Goal: Obtain resource: Obtain resource

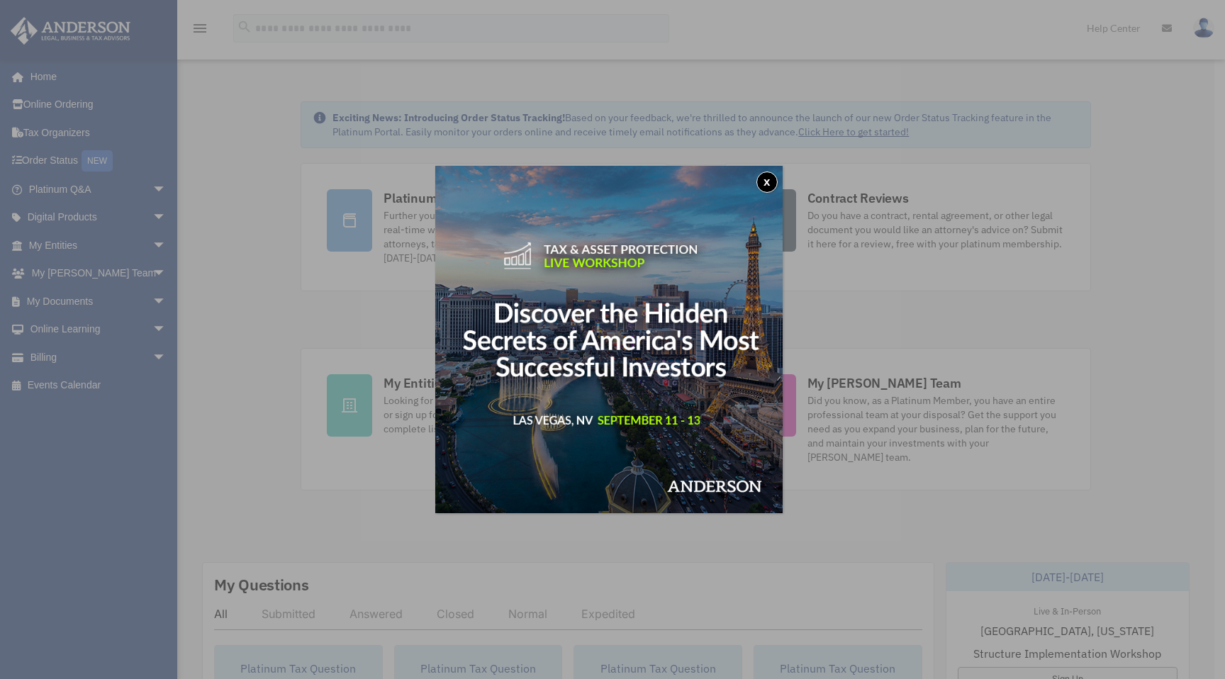
click at [771, 177] on button "x" at bounding box center [766, 181] width 21 height 21
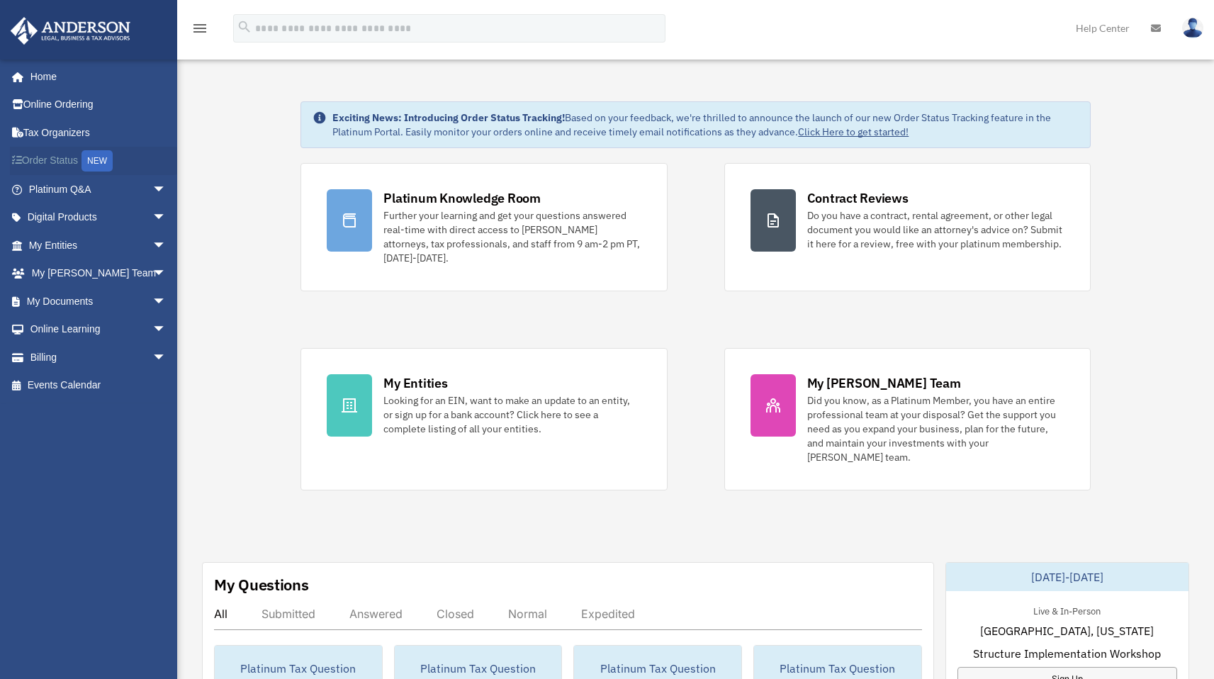
click at [62, 162] on link "Order Status NEW" at bounding box center [99, 161] width 178 height 29
click at [62, 300] on link "My Documents arrow_drop_down" at bounding box center [99, 301] width 178 height 28
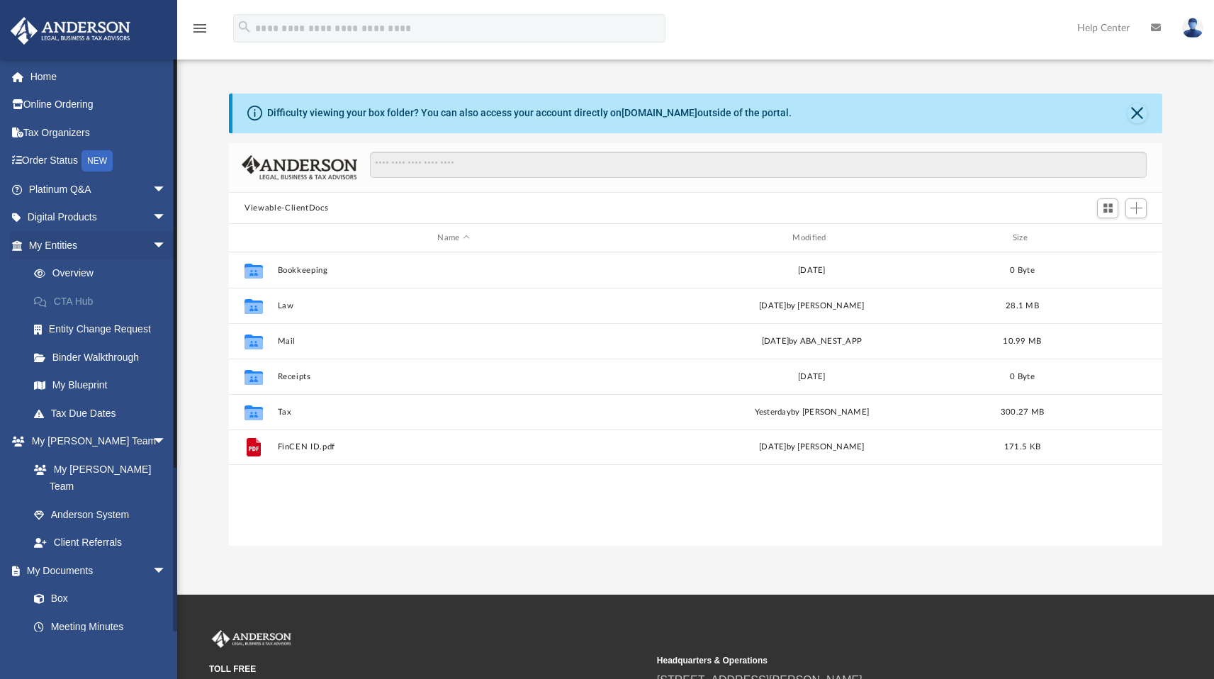
scroll to position [311, 923]
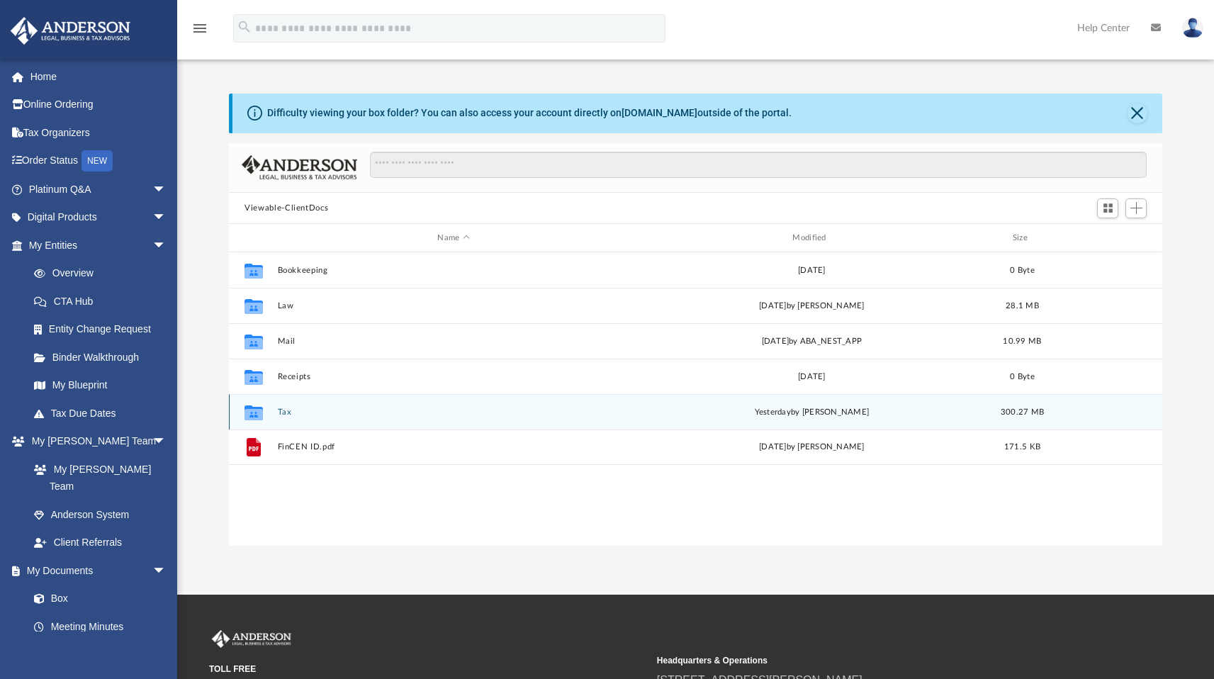
click at [263, 411] on icon "Collaborated Folder" at bounding box center [253, 412] width 23 height 23
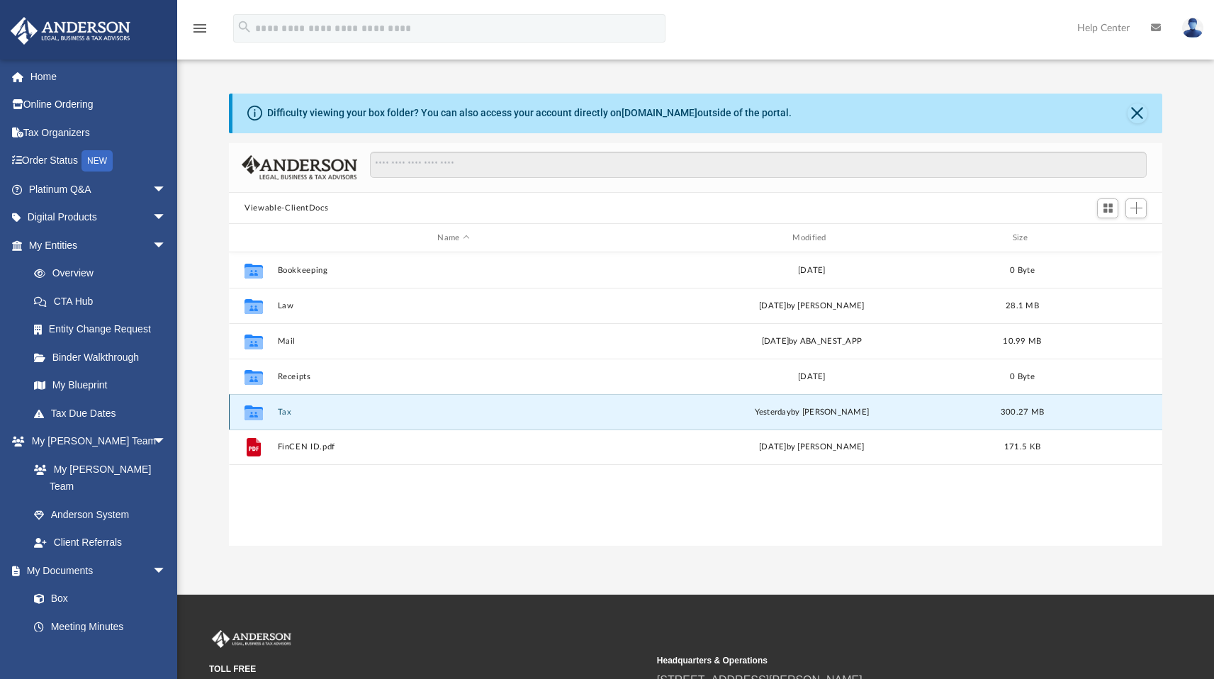
click at [261, 415] on icon "grid" at bounding box center [253, 414] width 18 height 11
click at [257, 415] on icon "grid" at bounding box center [253, 412] width 18 height 15
click at [816, 417] on div "[DATE] by [PERSON_NAME]" at bounding box center [812, 412] width 352 height 13
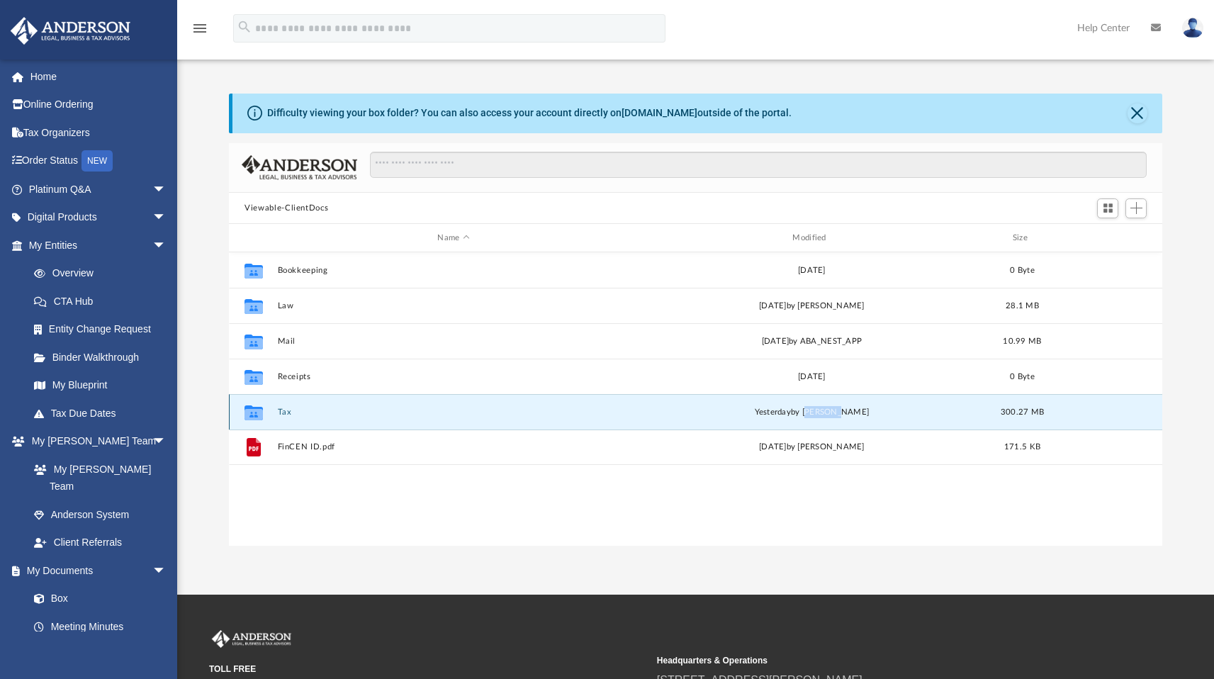
click at [816, 417] on div "[DATE] by [PERSON_NAME]" at bounding box center [812, 412] width 352 height 13
click at [259, 424] on div "Collaborated Folder Tax [DATE] by [PERSON_NAME] 300.27 MB" at bounding box center [695, 411] width 933 height 35
click at [1103, 415] on div "Collaborated Folder Tax [DATE] by [PERSON_NAME] 300.27 MB" at bounding box center [695, 411] width 933 height 35
click at [254, 414] on icon "grid" at bounding box center [253, 414] width 18 height 11
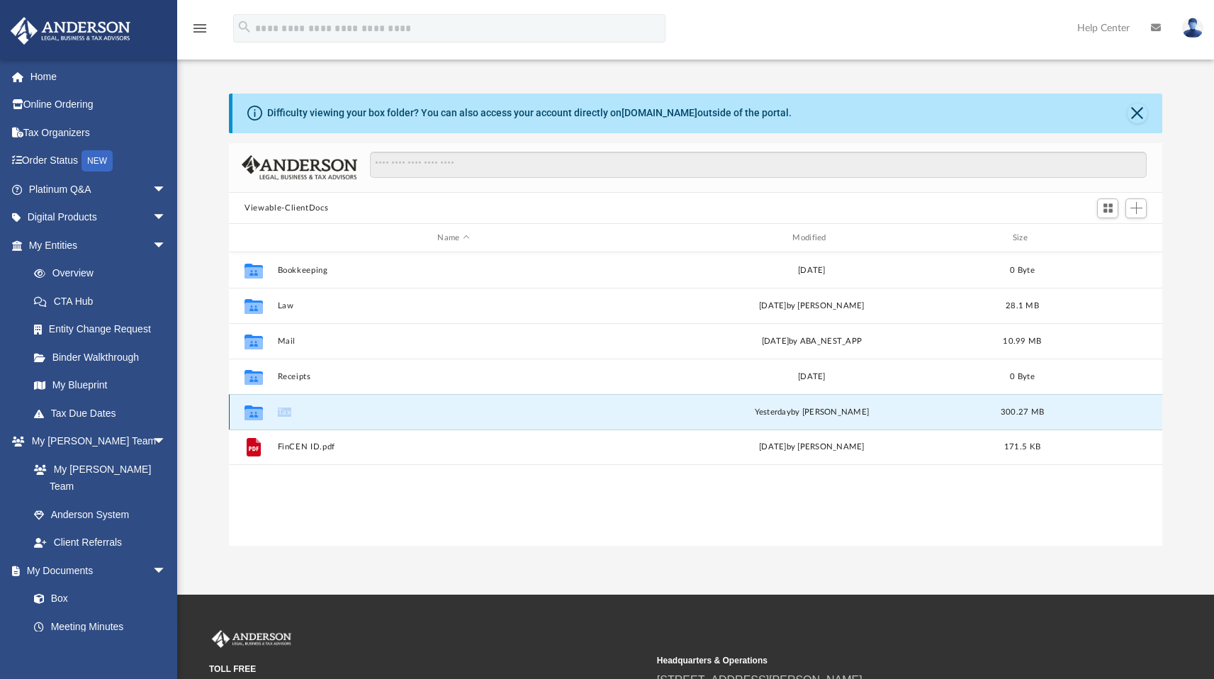
click at [254, 414] on icon "grid" at bounding box center [253, 414] width 18 height 11
click at [252, 416] on icon "grid" at bounding box center [253, 414] width 18 height 11
click at [280, 415] on button "Tax" at bounding box center [454, 411] width 352 height 9
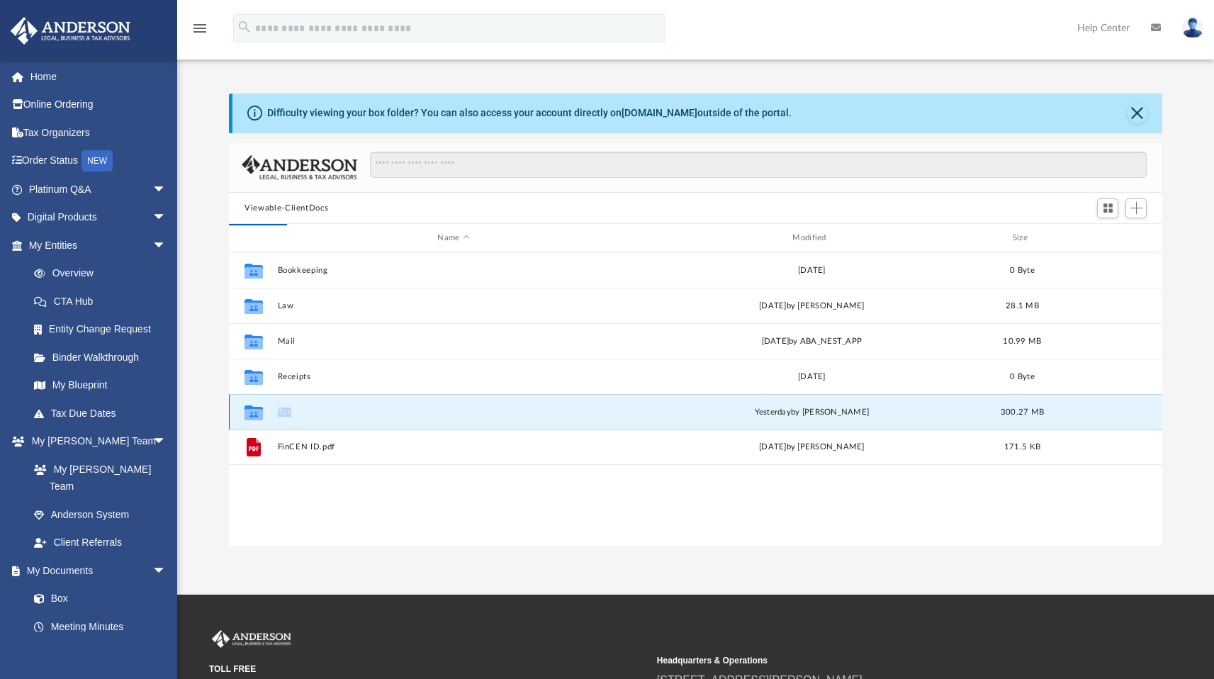
click at [280, 415] on button "Tax" at bounding box center [454, 411] width 352 height 9
click at [257, 407] on icon "grid" at bounding box center [253, 412] width 18 height 15
click at [254, 416] on icon "grid" at bounding box center [253, 412] width 18 height 15
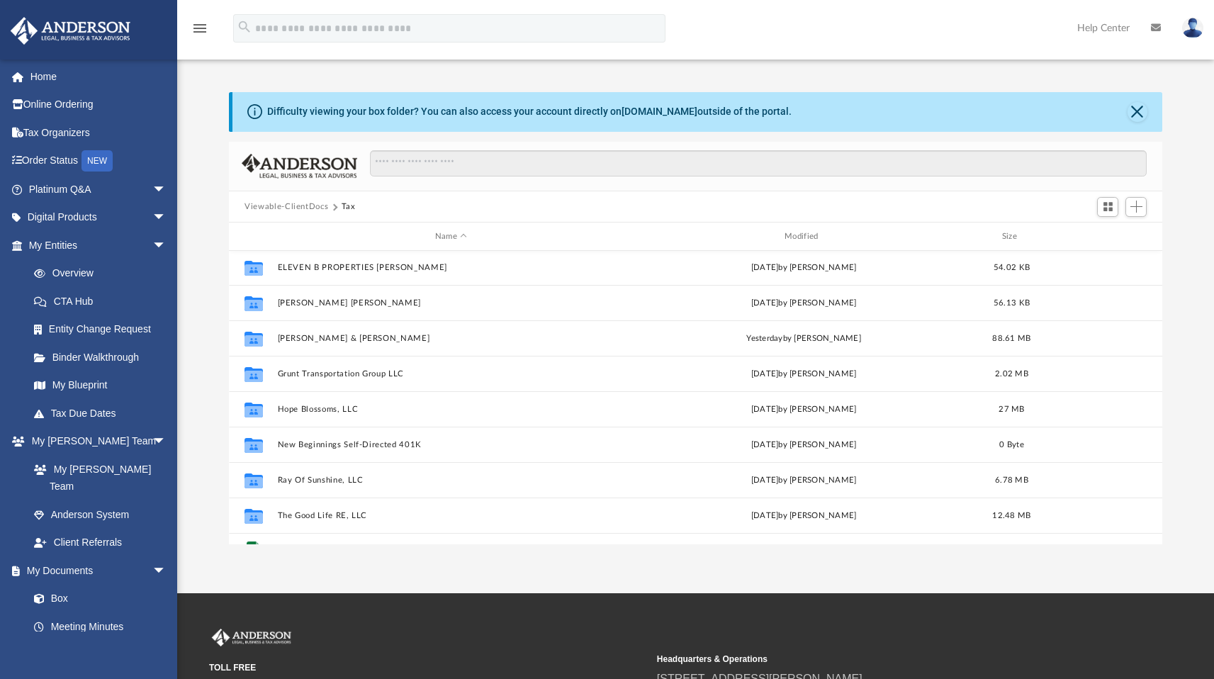
scroll to position [0, 0]
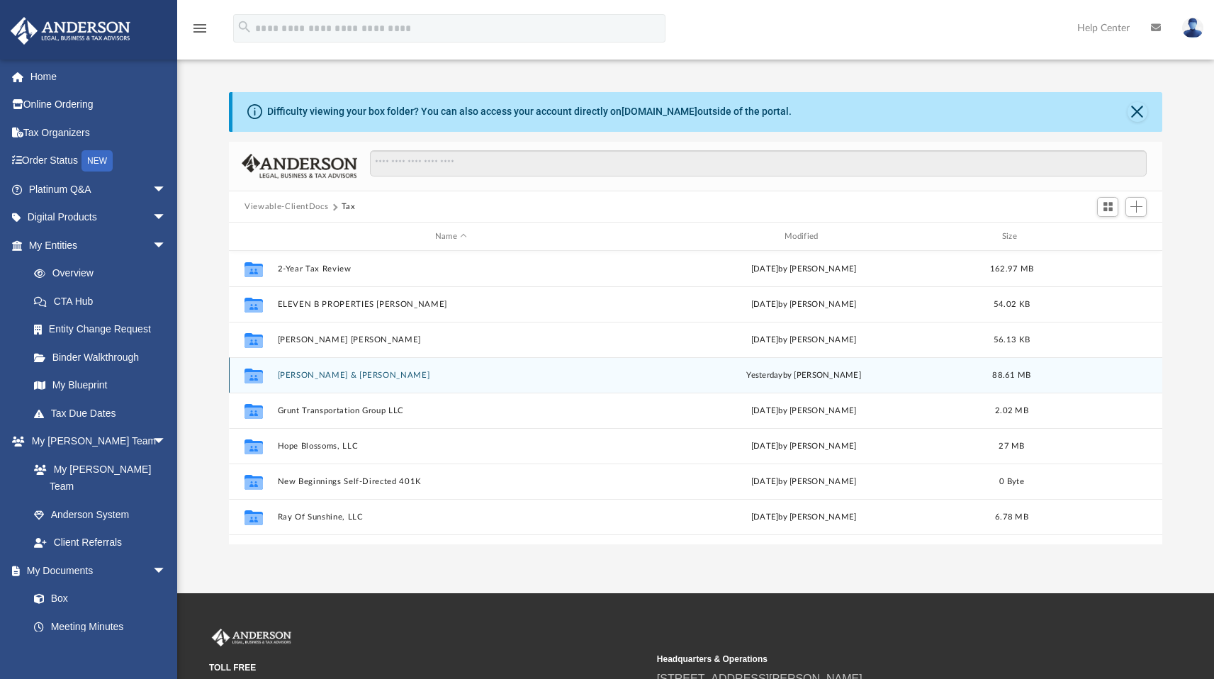
click at [262, 376] on icon "grid" at bounding box center [253, 377] width 18 height 11
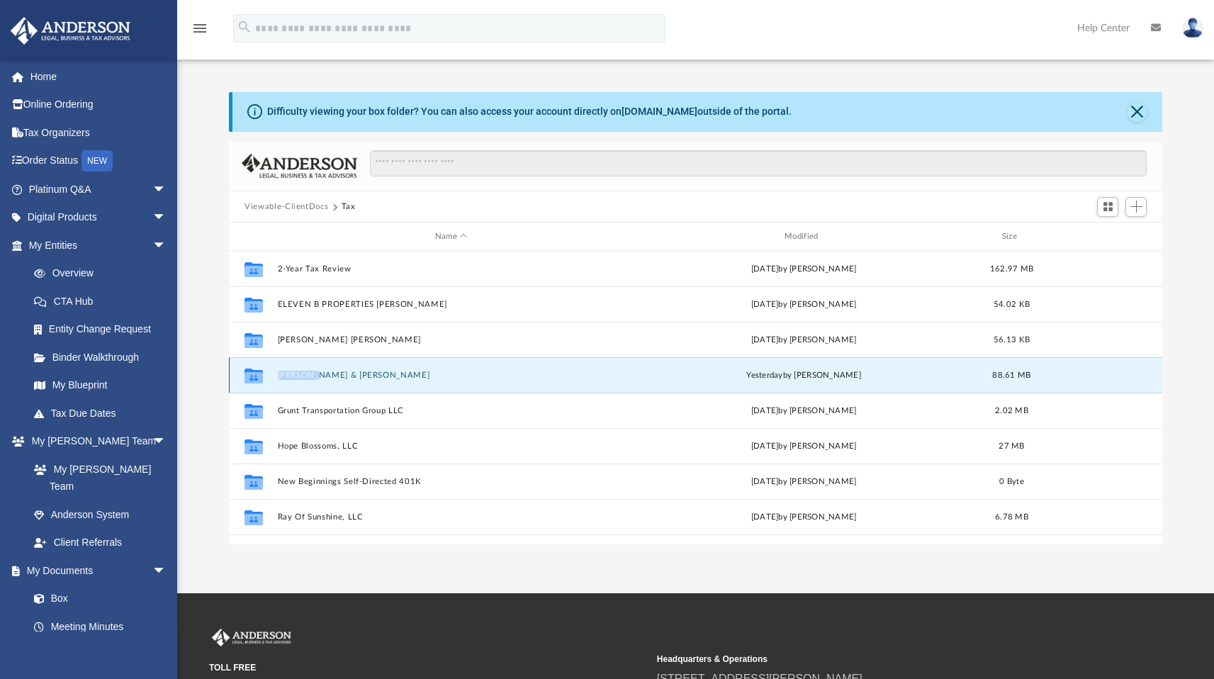
click at [262, 376] on icon "grid" at bounding box center [253, 377] width 18 height 11
click at [303, 373] on button "[PERSON_NAME] & [PERSON_NAME]" at bounding box center [451, 375] width 347 height 9
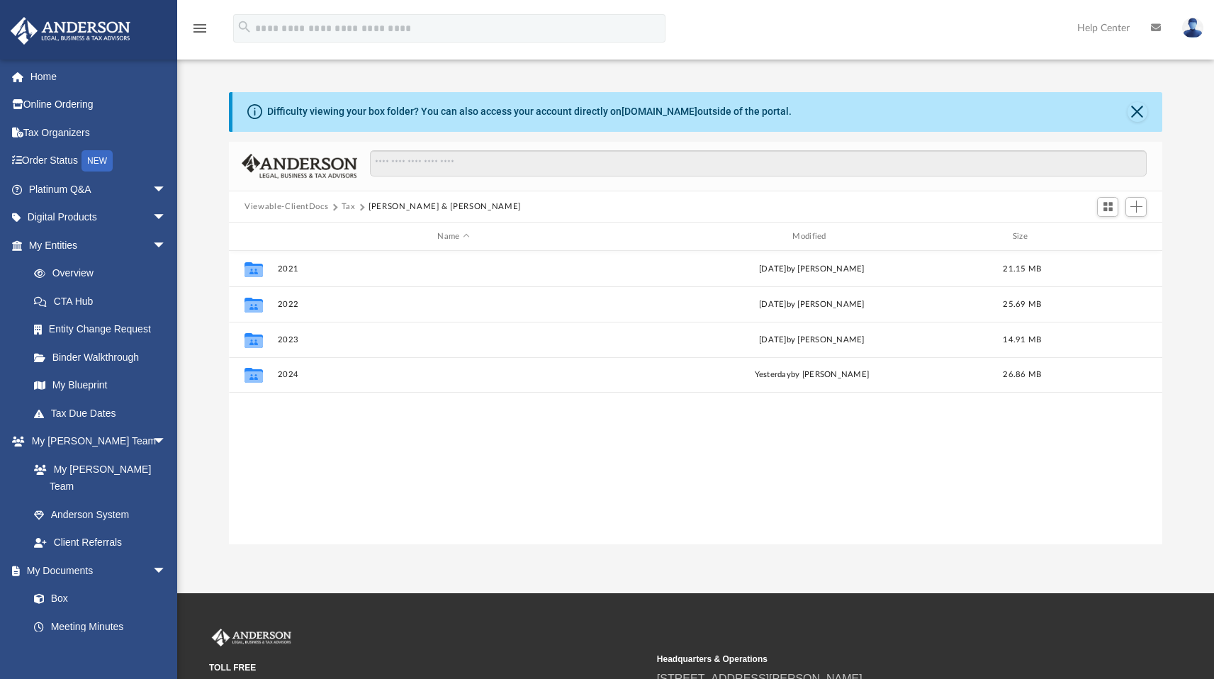
click at [315, 444] on div "Collaborated Folder 2021 [DATE] by [PERSON_NAME] 21.15 MB Collaborated Folder 2…" at bounding box center [695, 398] width 933 height 294
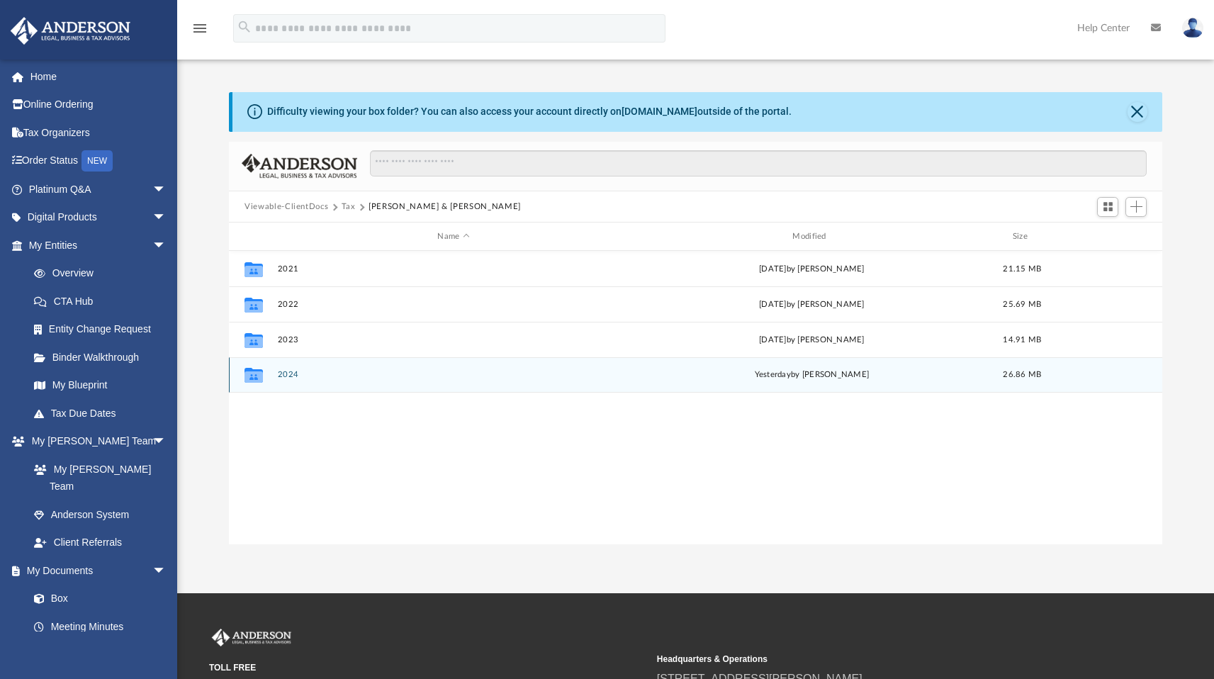
click at [268, 378] on div "Collaborated Folder" at bounding box center [253, 375] width 35 height 23
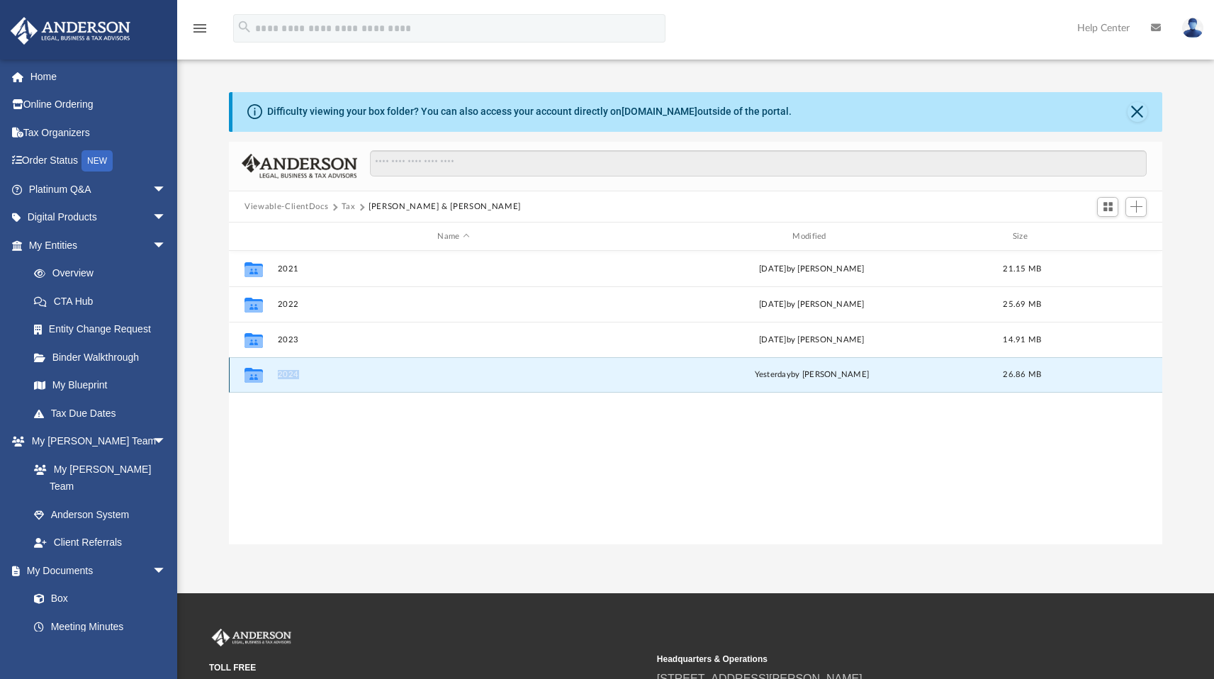
click at [268, 378] on div "Collaborated Folder" at bounding box center [253, 375] width 35 height 23
click at [259, 376] on icon "grid" at bounding box center [253, 376] width 18 height 11
click at [290, 376] on button "2024" at bounding box center [454, 374] width 352 height 9
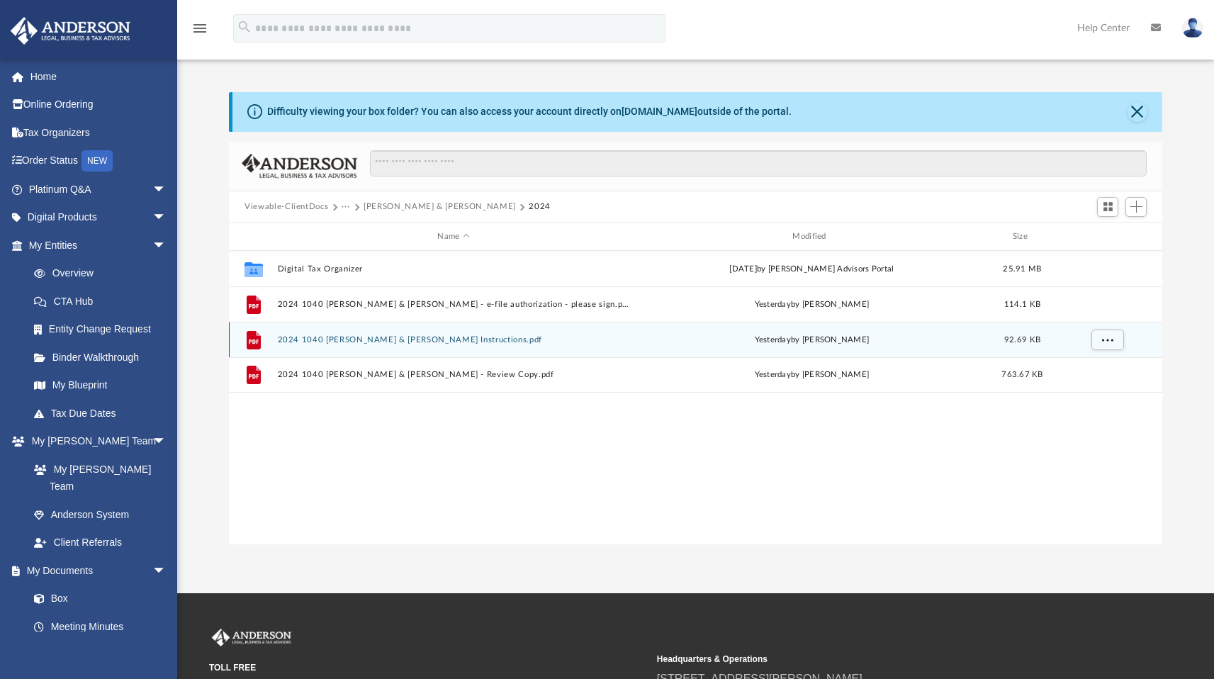
click at [253, 345] on icon "grid" at bounding box center [254, 340] width 14 height 18
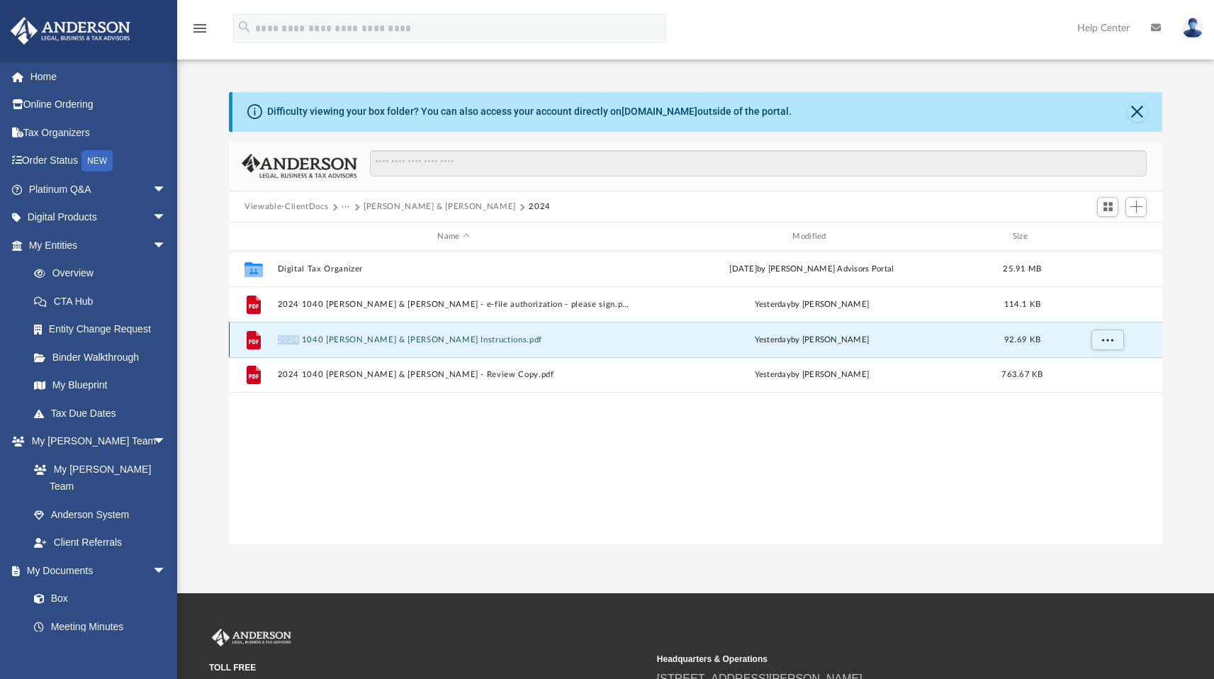
click at [253, 345] on icon "grid" at bounding box center [254, 340] width 14 height 18
click at [313, 338] on button "2024 1040 [PERSON_NAME] & [PERSON_NAME] Instructions.pdf" at bounding box center [454, 339] width 352 height 9
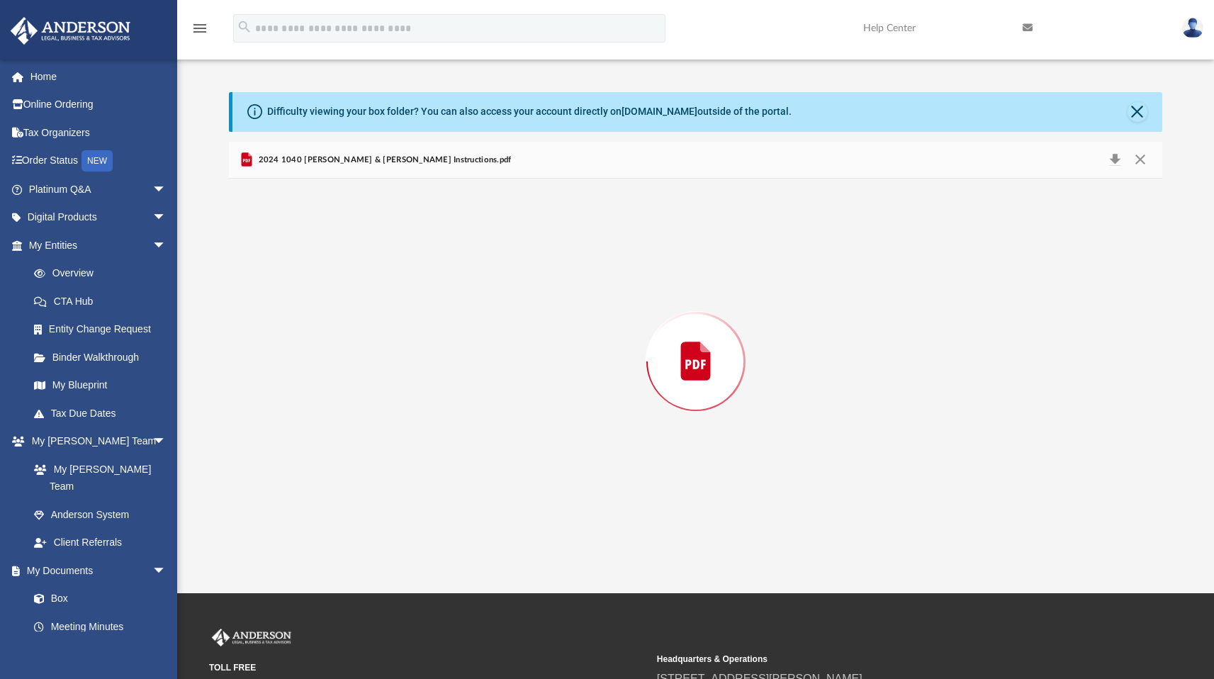
click at [313, 338] on div "Preview" at bounding box center [695, 362] width 933 height 366
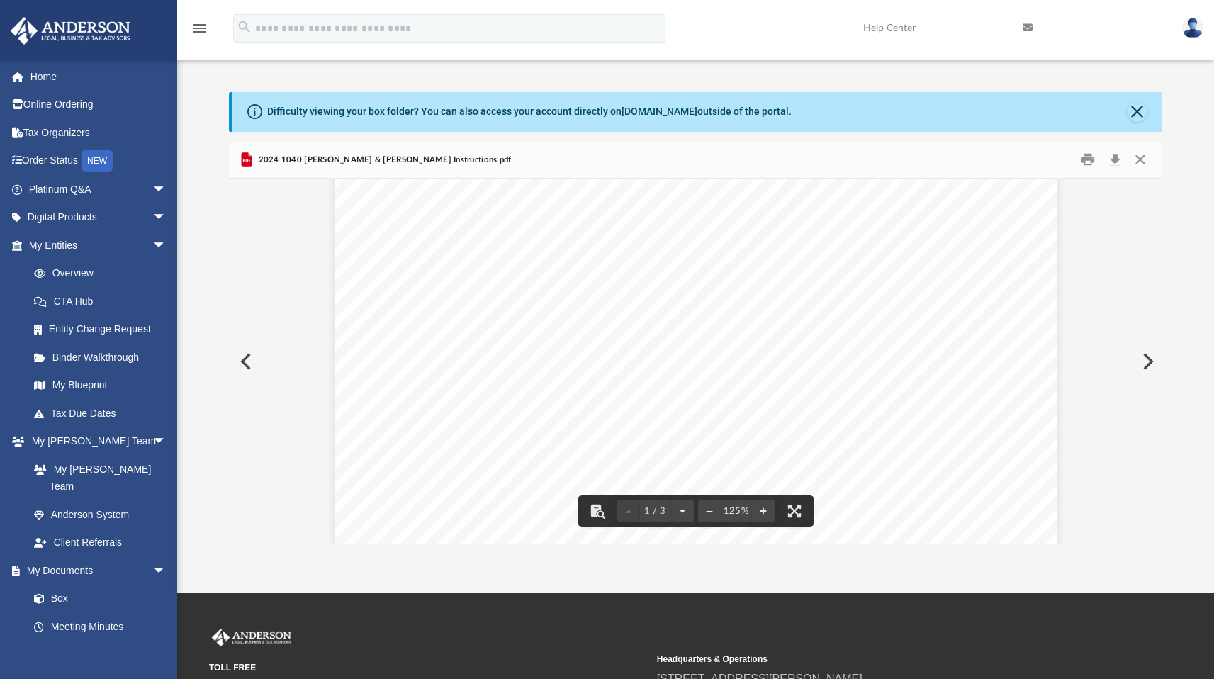
scroll to position [236, 0]
click at [889, 522] on span "Your copies of the returns are enclosed for your files. We suggest that you ret…" at bounding box center [664, 527] width 490 height 12
